Goal: Task Accomplishment & Management: Manage account settings

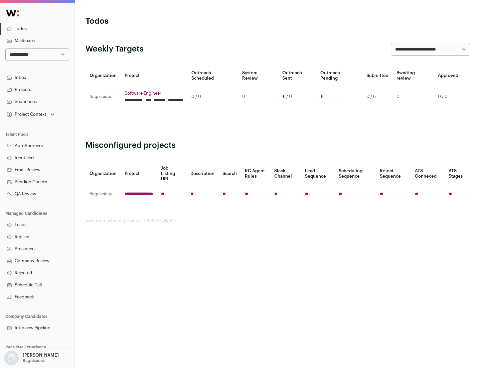
click at [37, 89] on link "Projects" at bounding box center [37, 90] width 75 height 12
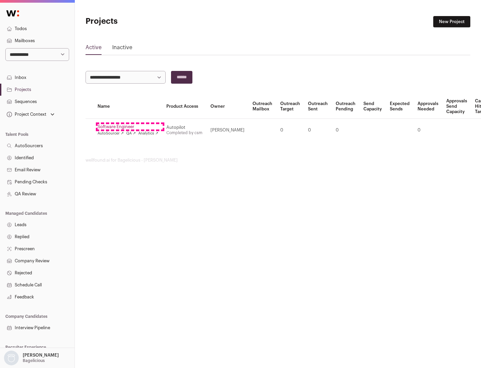
click at [130, 127] on link "Software Engineer" at bounding box center [128, 126] width 61 height 5
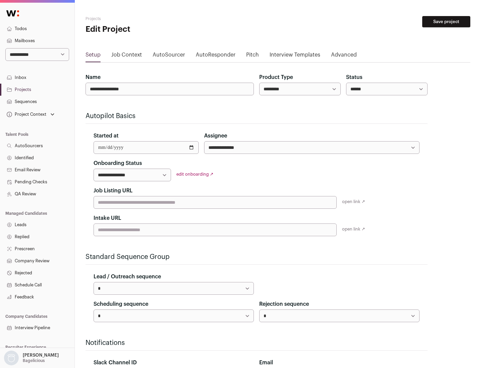
click at [446, 22] on button "Save project" at bounding box center [446, 21] width 48 height 11
